Goal: Task Accomplishment & Management: Complete application form

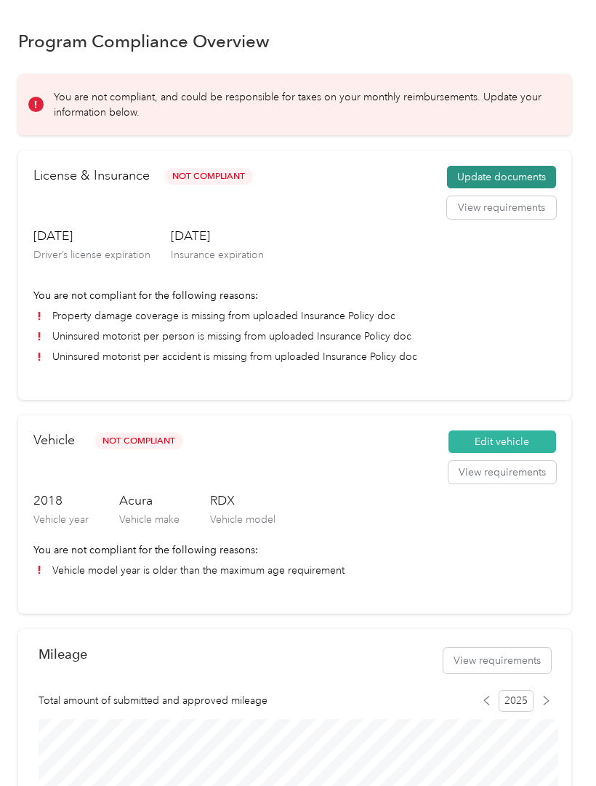
click at [484, 170] on button "Update documents" at bounding box center [501, 177] width 109 height 23
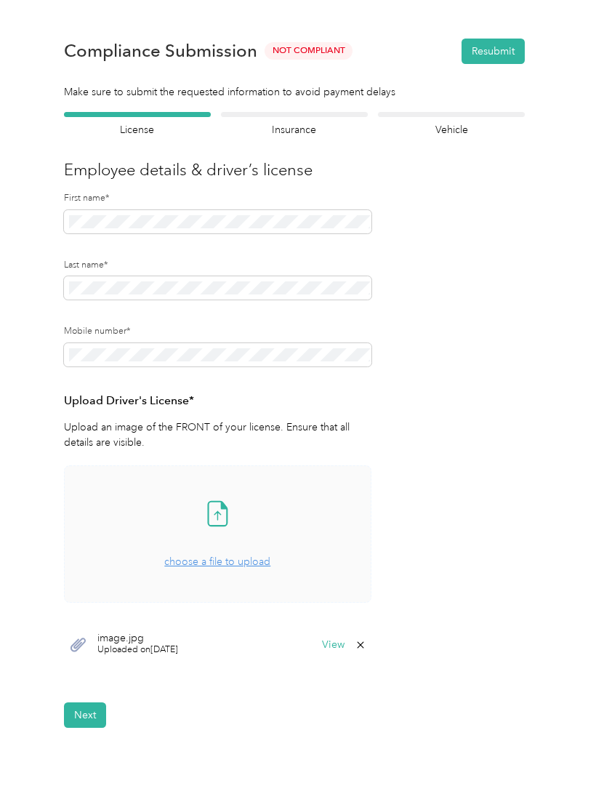
click at [217, 562] on span "choose a file to upload" at bounding box center [217, 561] width 106 height 12
click at [218, 514] on icon at bounding box center [217, 513] width 29 height 29
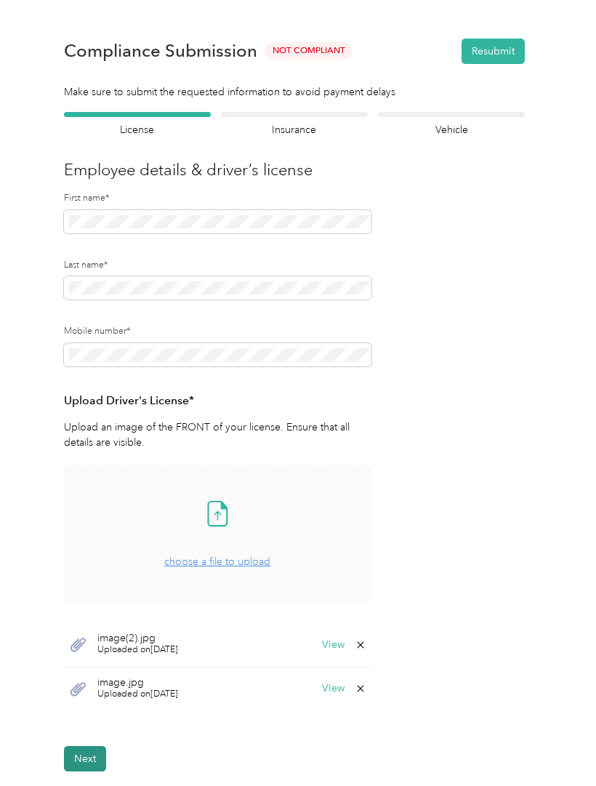
click at [95, 747] on button "Next" at bounding box center [85, 758] width 42 height 25
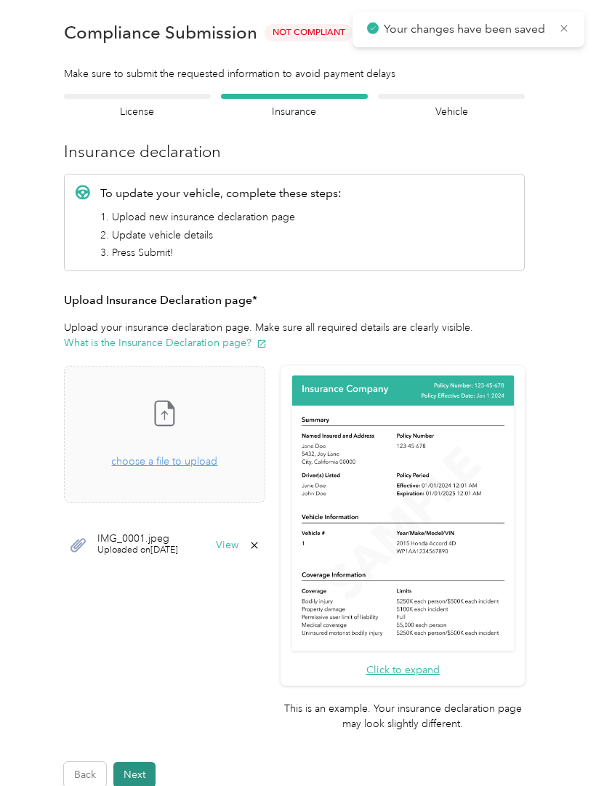
scroll to position [18, 0]
click at [213, 467] on span "choose a file to upload" at bounding box center [164, 461] width 106 height 12
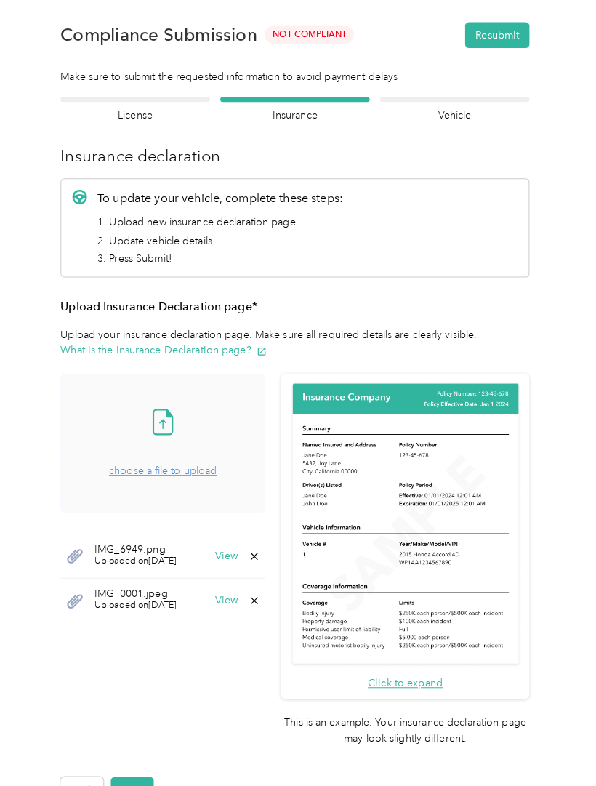
scroll to position [0, 0]
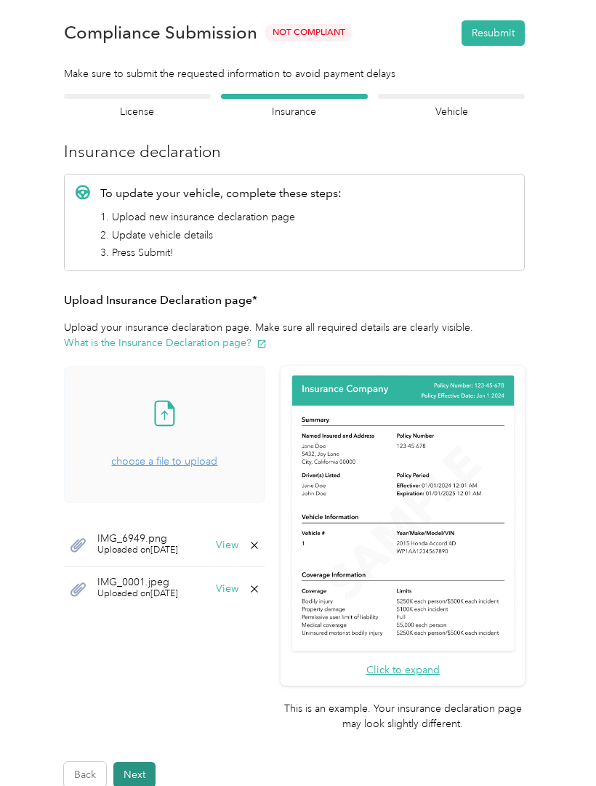
click at [131, 762] on button "Next" at bounding box center [134, 774] width 42 height 25
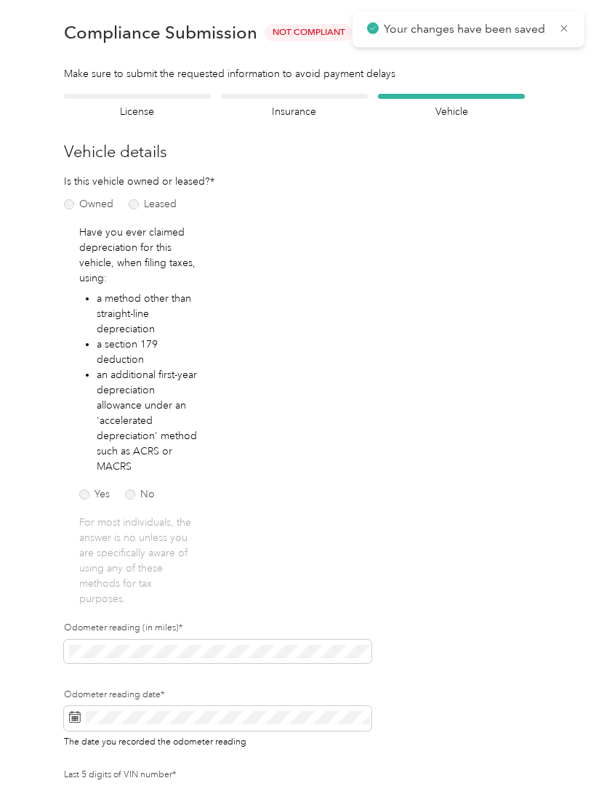
scroll to position [17, 0]
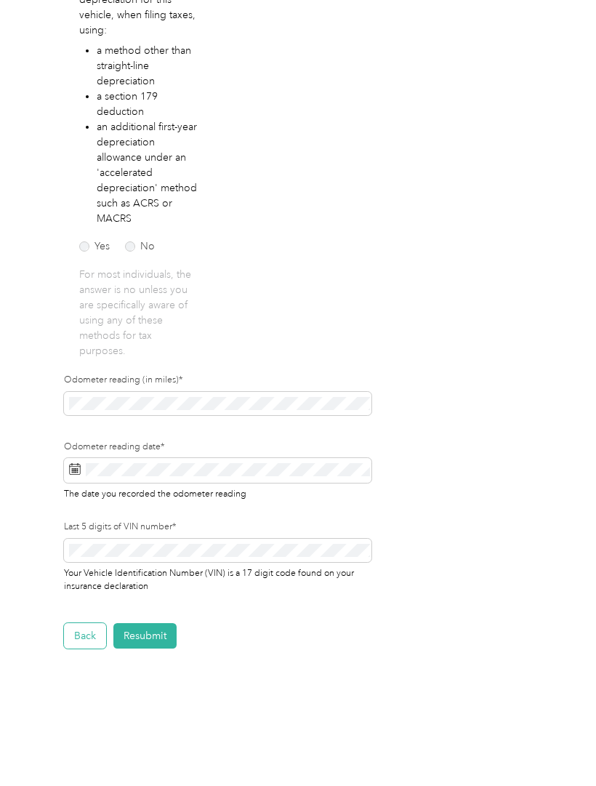
click at [89, 638] on button "Back" at bounding box center [85, 635] width 42 height 25
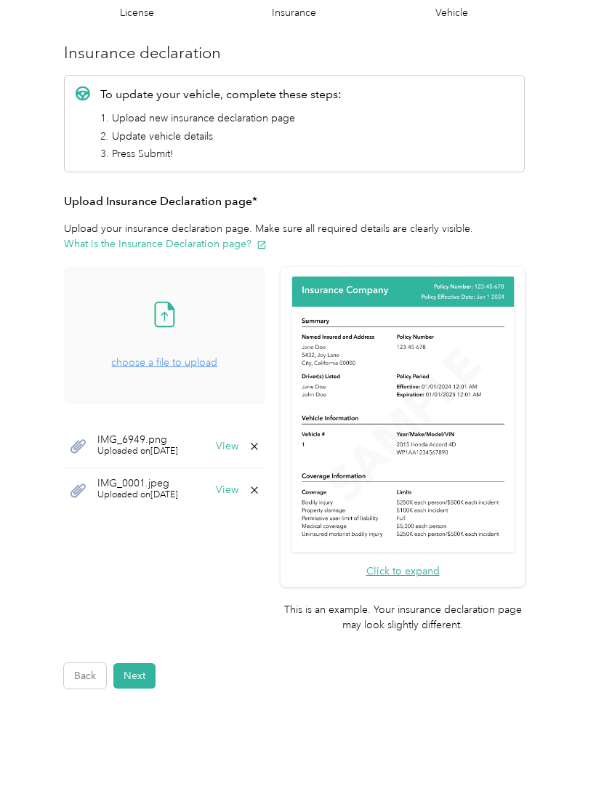
click at [206, 361] on span "choose a file to upload" at bounding box center [164, 362] width 106 height 12
click at [144, 663] on button "Next" at bounding box center [134, 675] width 42 height 25
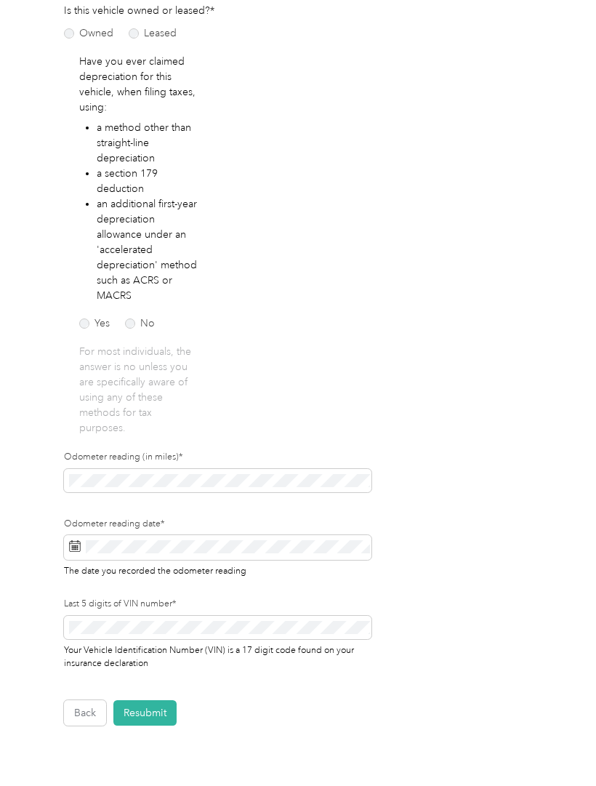
scroll to position [190, 0]
click at [153, 719] on button "Resubmit" at bounding box center [144, 711] width 63 height 25
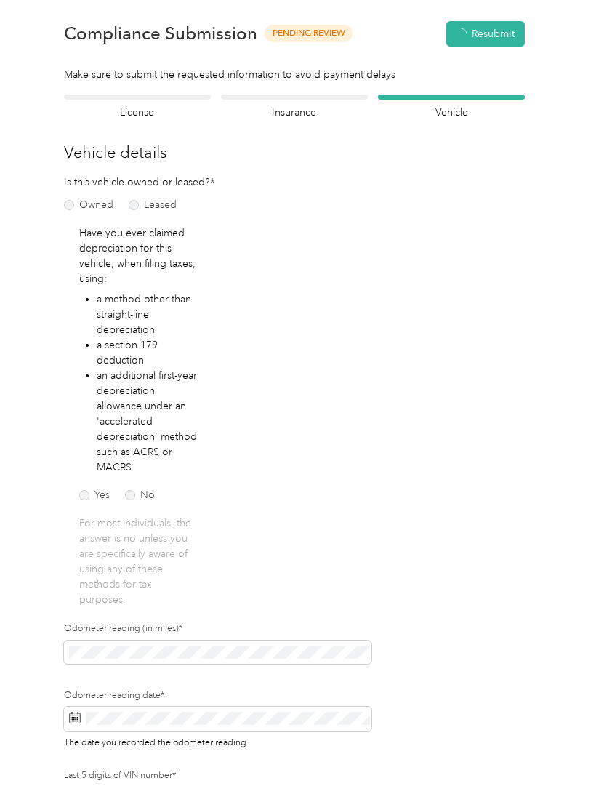
scroll to position [17, 0]
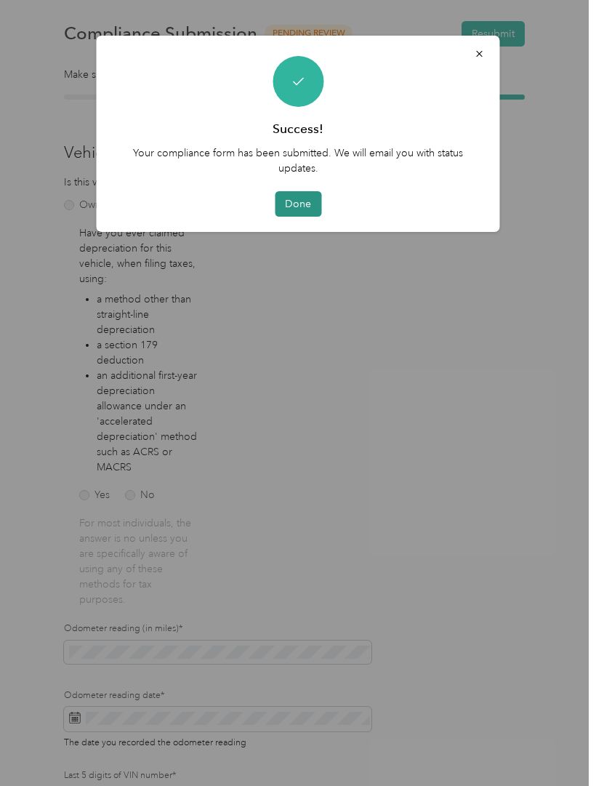
click at [310, 201] on button "Done" at bounding box center [298, 203] width 47 height 25
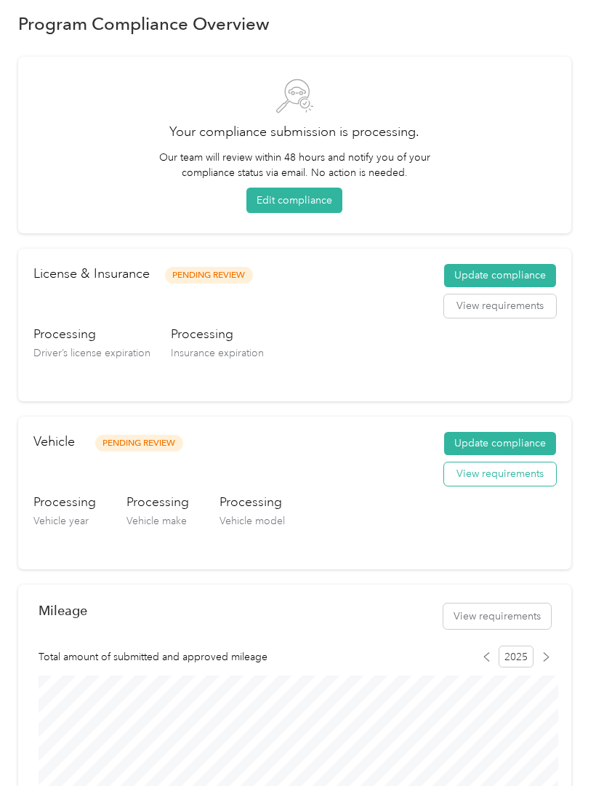
click at [500, 481] on button "View requirements" at bounding box center [500, 473] width 112 height 23
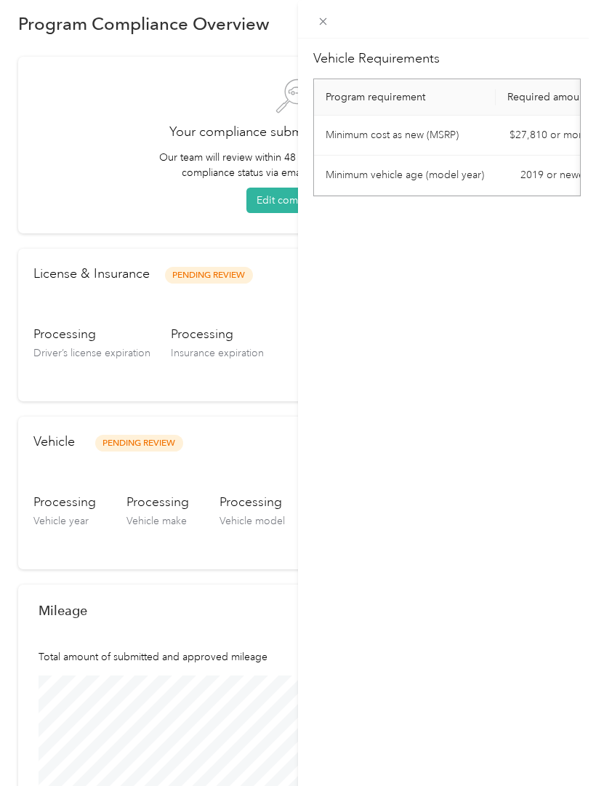
click at [158, 443] on div "Vehicle Requirements Program requirement Required amount Minimum cost as new (M…" at bounding box center [298, 393] width 596 height 786
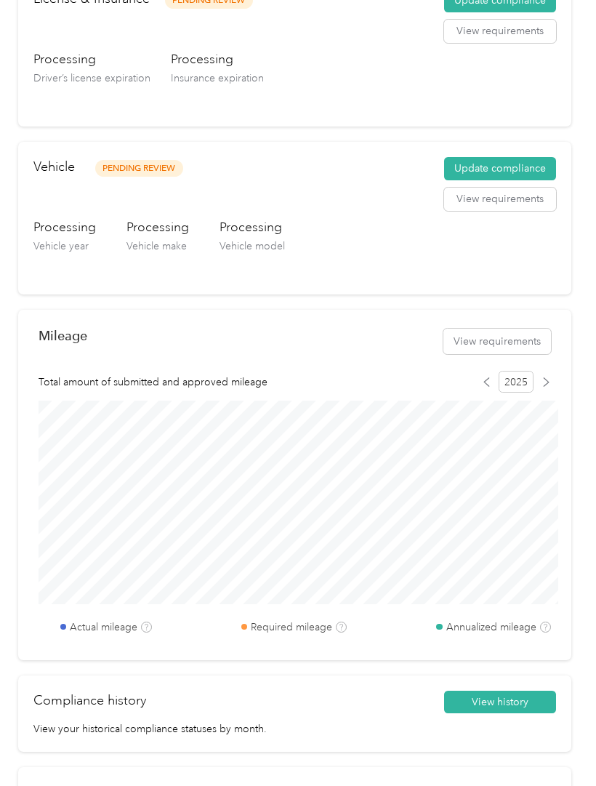
scroll to position [294, 0]
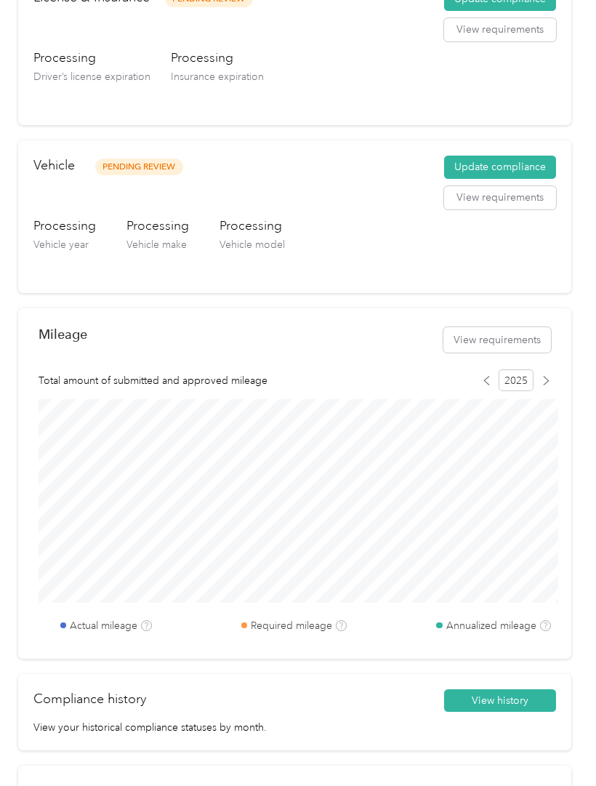
click at [55, 241] on span "Vehicle year" at bounding box center [60, 244] width 55 height 12
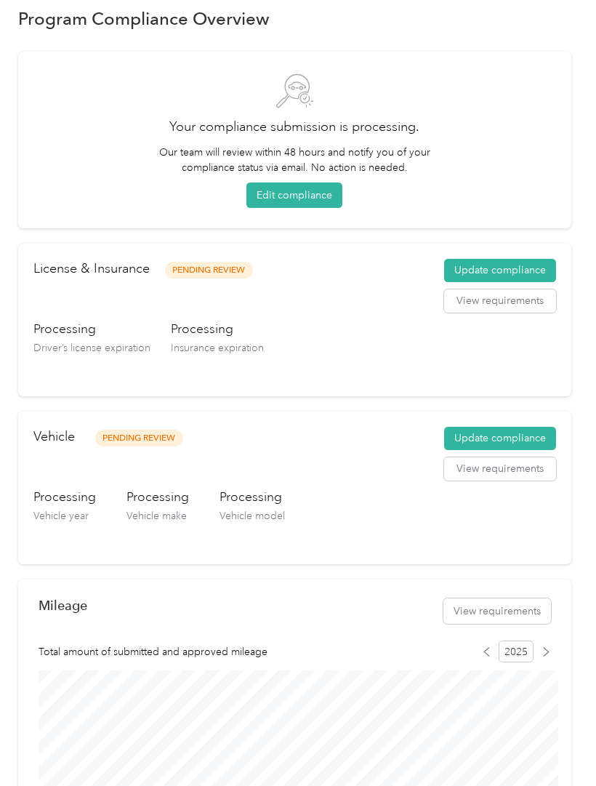
scroll to position [23, 0]
click at [133, 439] on span "Pending Review" at bounding box center [139, 438] width 88 height 17
click at [512, 473] on button "View requirements" at bounding box center [500, 468] width 112 height 23
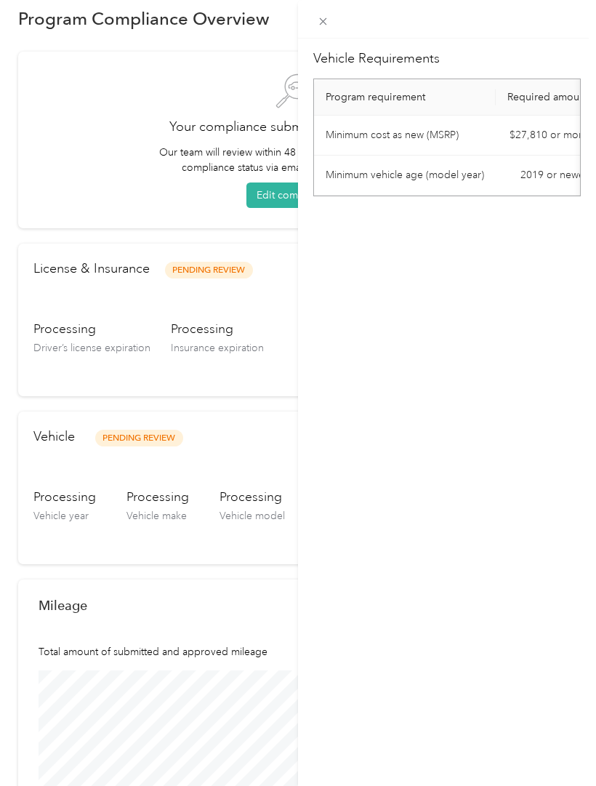
scroll to position [0, 0]
click at [321, 22] on icon at bounding box center [323, 21] width 12 height 12
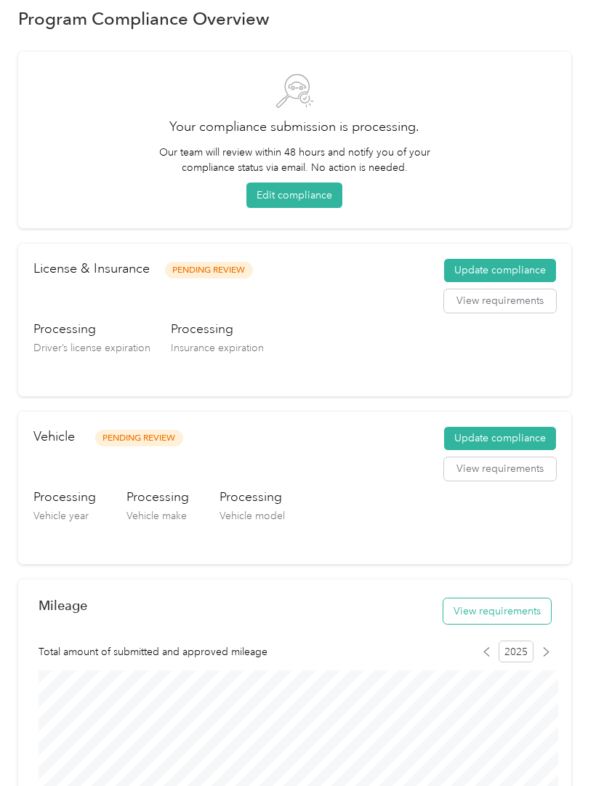
click at [519, 608] on button "View requirements" at bounding box center [497, 610] width 108 height 25
